Goal: Find specific page/section

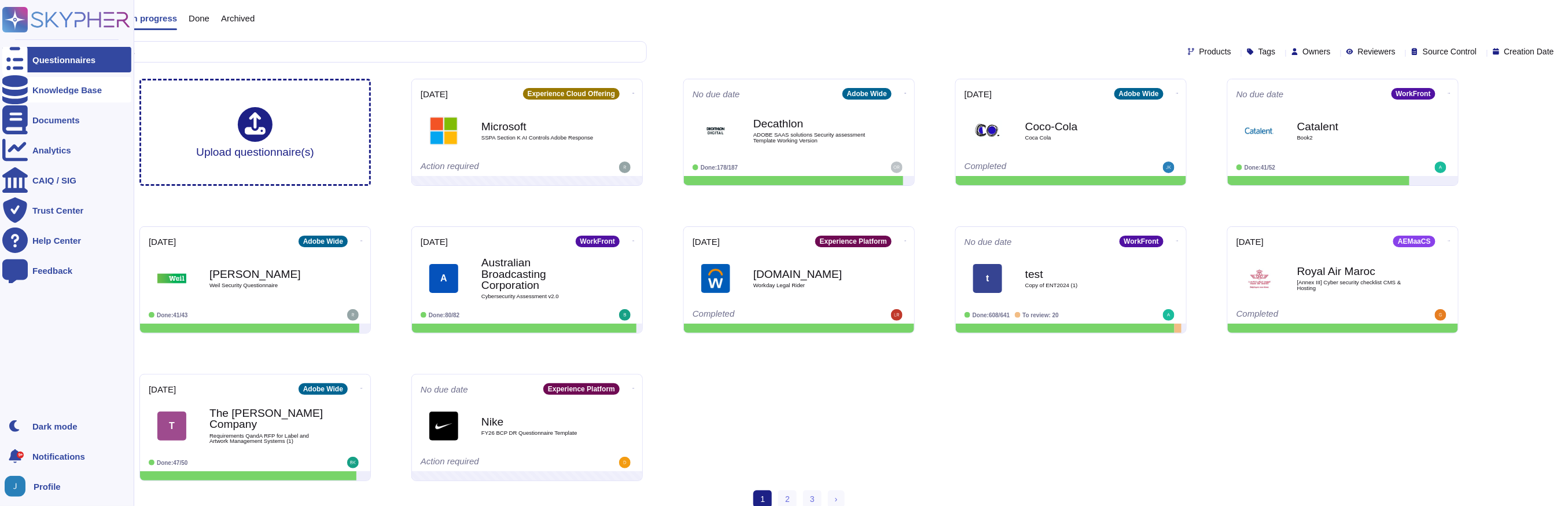
click at [11, 89] on icon at bounding box center [15, 89] width 26 height 29
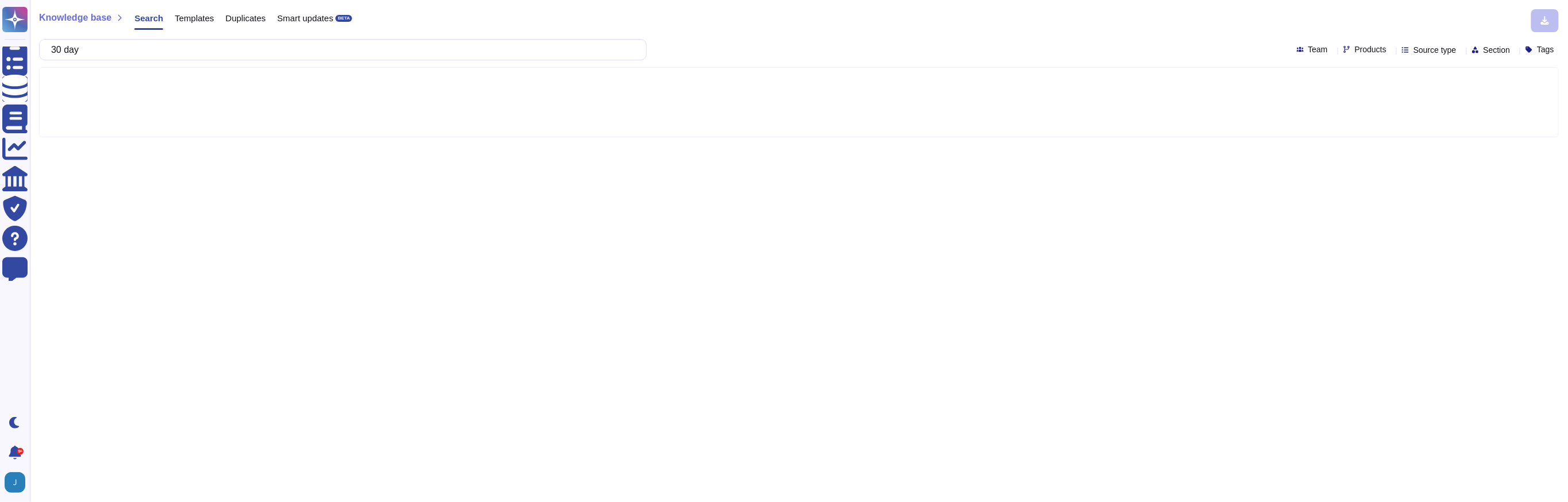
type input "30 days"
click at [1355, 51] on span "Products" at bounding box center [1371, 49] width 32 height 8
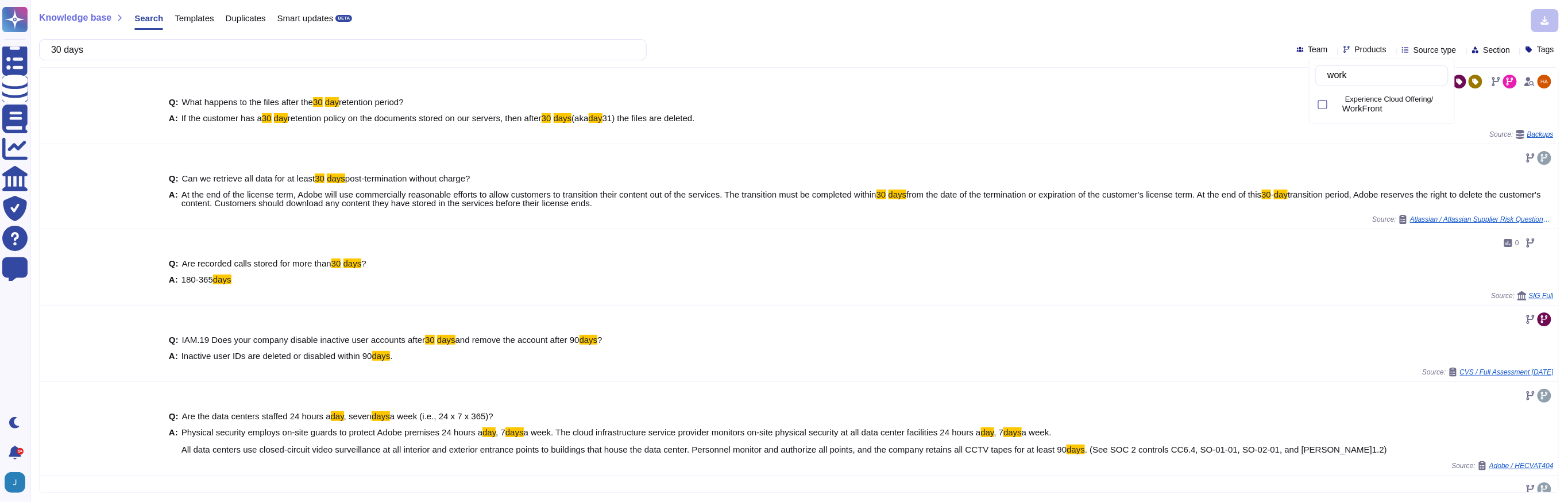
type input "workf"
click at [1382, 107] on span "WorkFront" at bounding box center [1362, 109] width 40 height 11
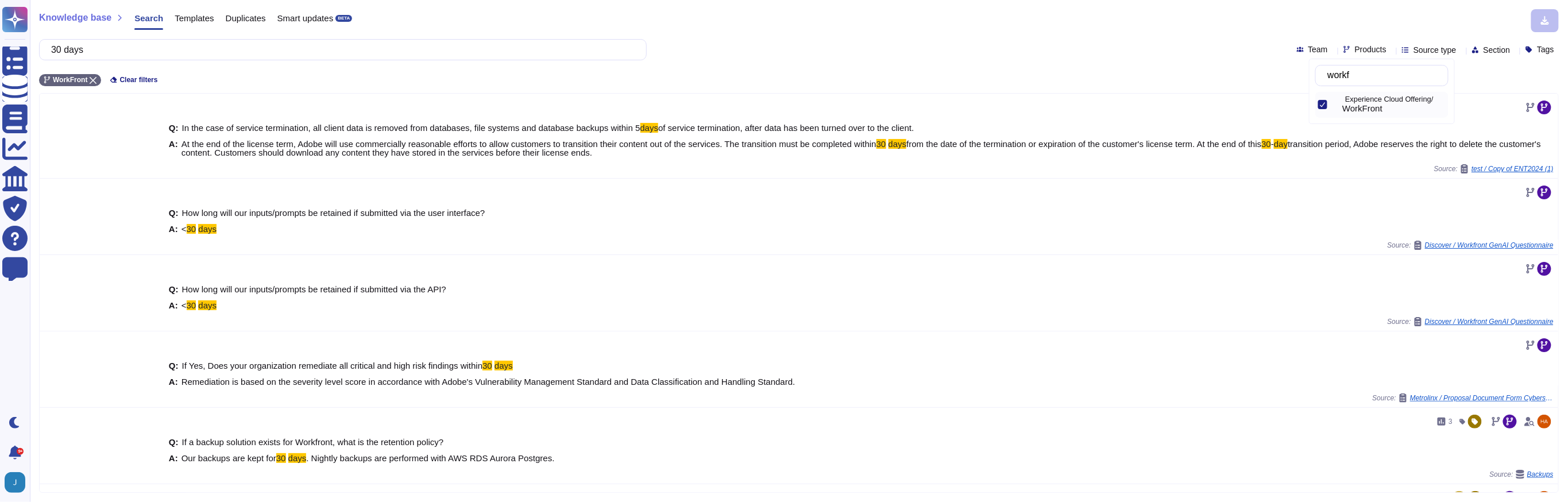
click at [961, 44] on div "30 days Team Products Source type Section Tags" at bounding box center [799, 50] width 1520 height 21
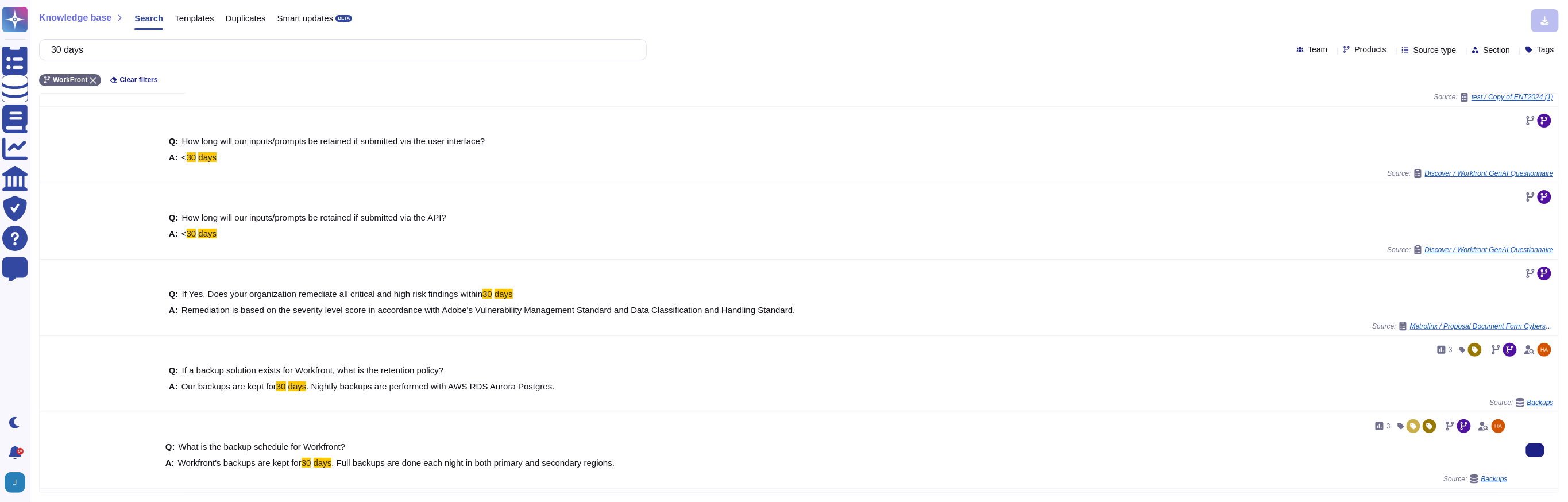
scroll to position [136, 0]
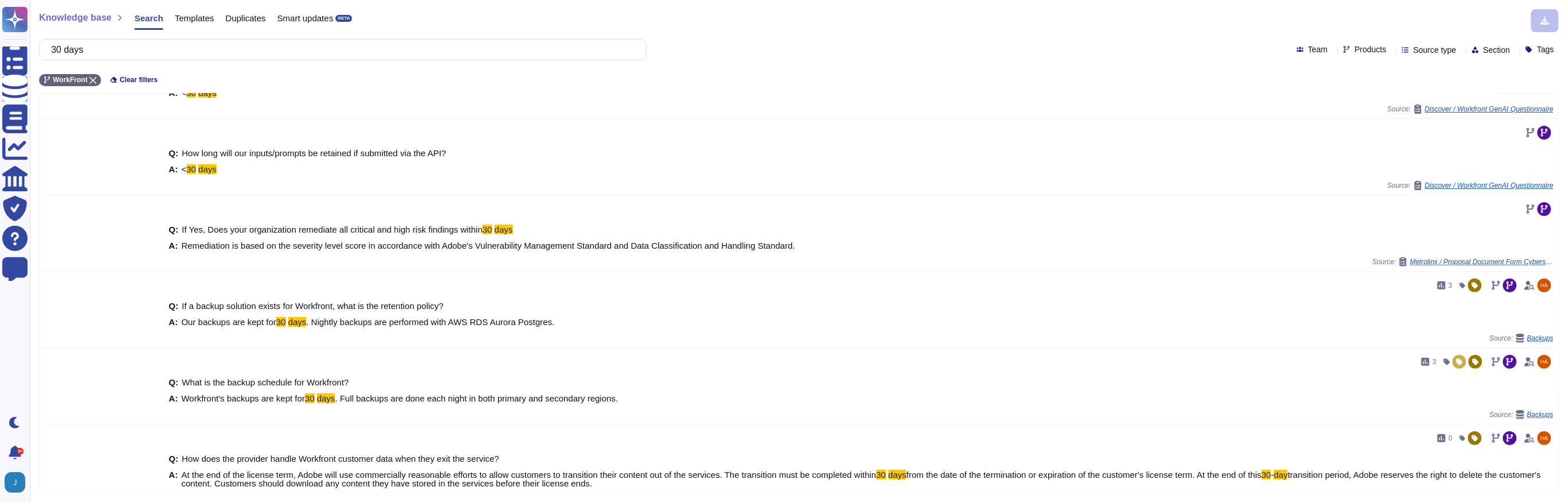
click at [1414, 47] on span "Source type" at bounding box center [1435, 49] width 43 height 8
click at [1397, 161] on div "Templates" at bounding box center [1444, 164] width 121 height 26
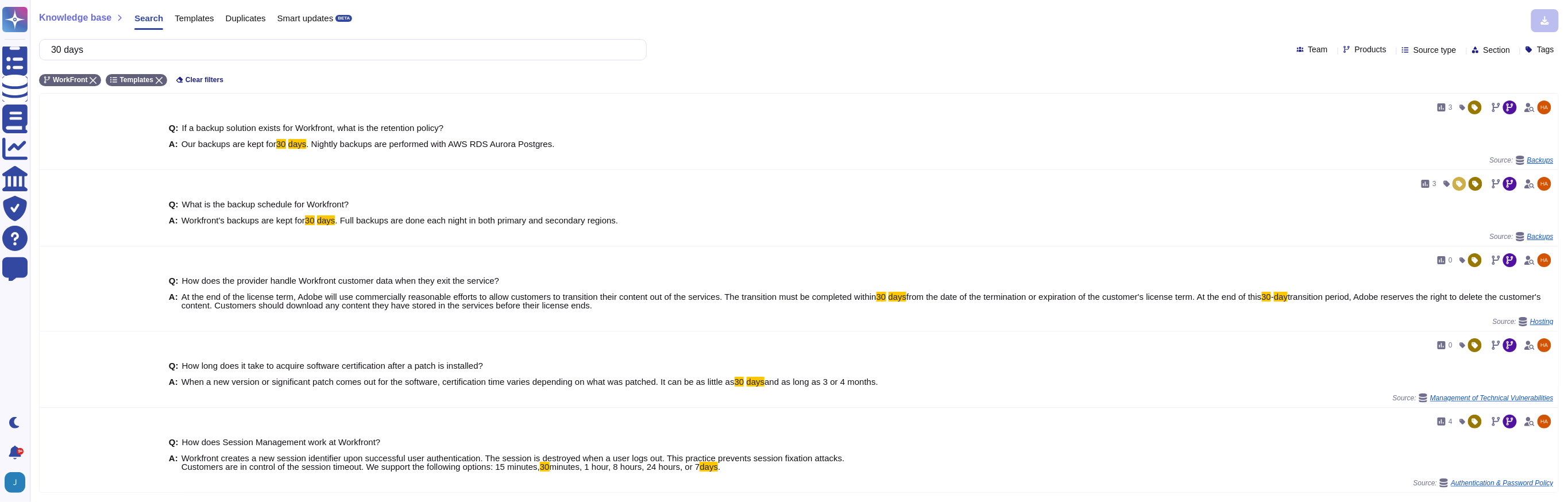
click at [947, 36] on div "Knowledge base Search Templates Duplicates Smart updates BETA 30 days Team Prod…" at bounding box center [799, 251] width 1538 height 502
